Goal: Task Accomplishment & Management: Manage account settings

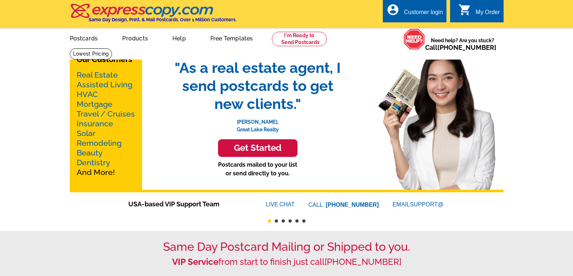
click at [419, 11] on div "Customer login" at bounding box center [422, 14] width 39 height 10
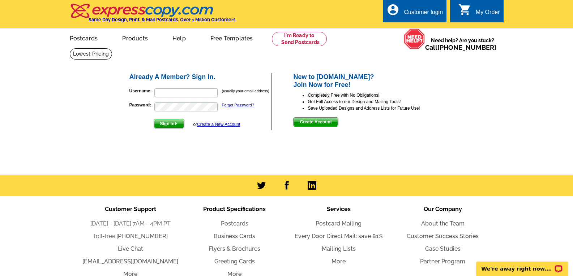
type input "[EMAIL_ADDRESS][DOMAIN_NAME]"
click at [168, 124] on span "Sign In" at bounding box center [169, 124] width 30 height 9
